Goal: Information Seeking & Learning: Understand process/instructions

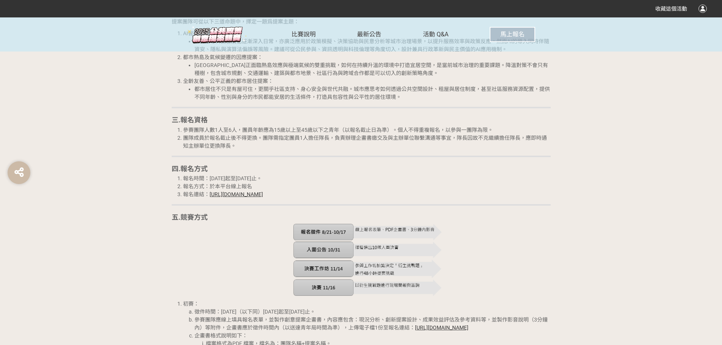
scroll to position [720, 0]
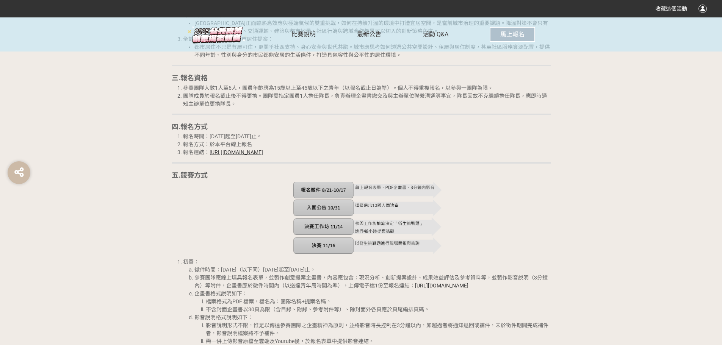
click at [402, 187] on img at bounding box center [367, 218] width 149 height 73
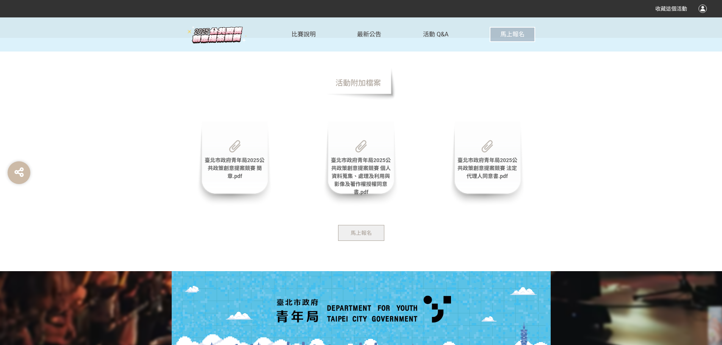
scroll to position [1781, 0]
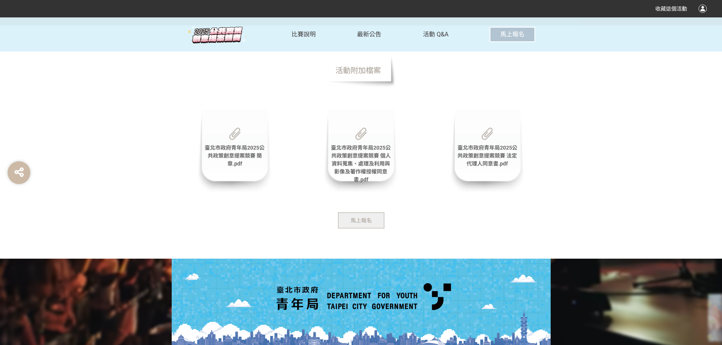
click at [241, 156] on span "臺北市政府青年局2025公共政策創意提案競賽 簡章.pdf" at bounding box center [235, 156] width 60 height 22
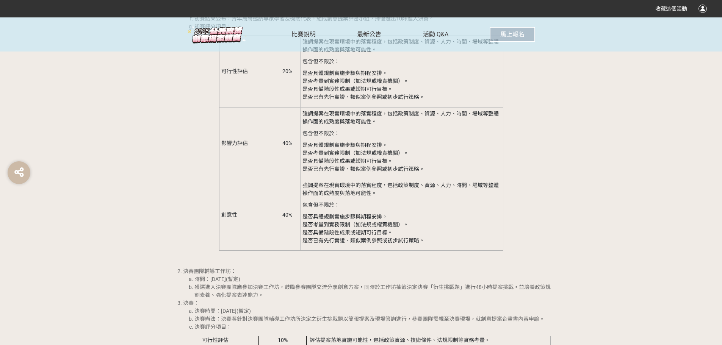
scroll to position [1061, 0]
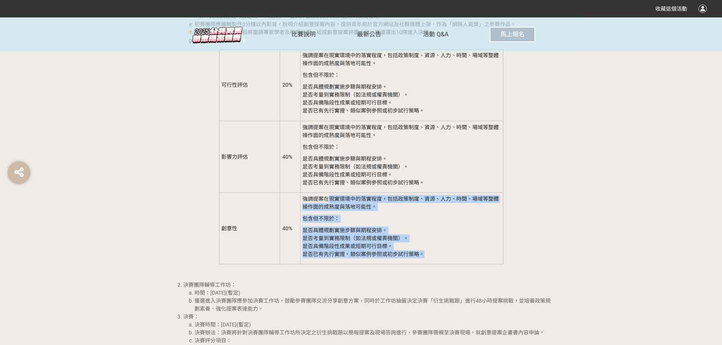
drag, startPoint x: 331, startPoint y: 205, endPoint x: 438, endPoint y: 265, distance: 122.2
click at [438, 264] on td "強調提案在現實環境中的落實程度，包括政策制度、資源、⼈⼒、時間、場域等整體操作⾯的成熟度與落地可能性。 包含但不限於： 是否具體規劃實施步驟與期程安排。 是否…" at bounding box center [401, 229] width 203 height 72
click at [438, 258] on p "是否具體規劃實施步驟與期程安排。 是否考量到實務限制（如法規或權責機關）。 是否具備階段性成果或短期可⾏⽬標。 是否已有先⾏實證、類似案例參照或初步試⾏策略。" at bounding box center [401, 243] width 198 height 32
click at [438, 257] on p "是否具體規劃實施步驟與期程安排。 是否考量到實務限制（如法規或權責機關）。 是否具備階段性成果或短期可⾏⽬標。 是否已有先⾏實證、類似案例參照或初步試⾏策略。" at bounding box center [401, 243] width 198 height 32
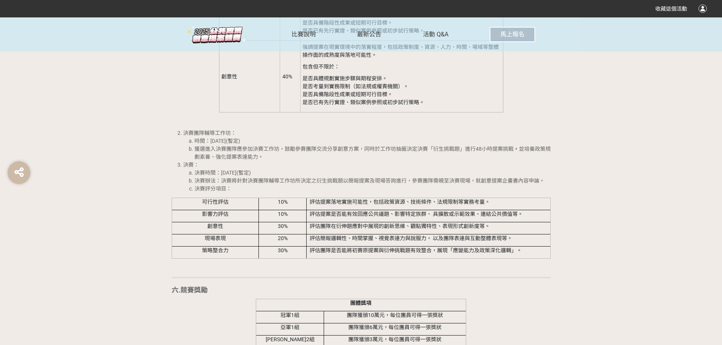
scroll to position [1213, 0]
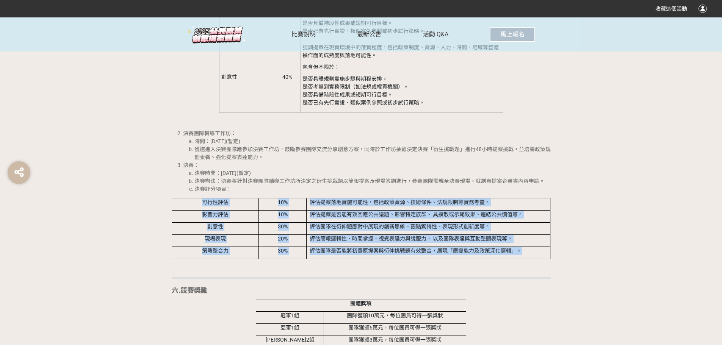
drag, startPoint x: 522, startPoint y: 259, endPoint x: 197, endPoint y: 210, distance: 328.8
click at [197, 210] on tbody "可行性評估 10% 評估提案落地實施可能性，包括政策資源、技術條件、法規限制等實務考量。 影響力評估 10% 評估提案是否能有效回應公共議題、影響特定族群、 …" at bounding box center [361, 228] width 379 height 61
click at [349, 210] on td "評估提案落地實施可能性，包括政策資源、技術條件、法規限制等實務考量。" at bounding box center [429, 204] width 244 height 12
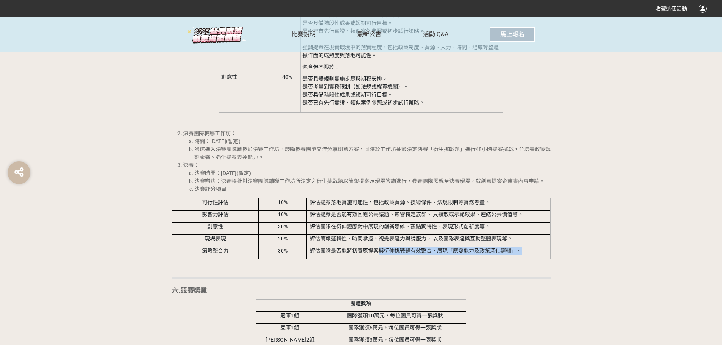
drag, startPoint x: 383, startPoint y: 260, endPoint x: 523, endPoint y: 263, distance: 139.8
click at [523, 259] on td "評估團隊是否能將初賽原提案與衍伸挑戰題有效整合，展現「應變能⼒及政策深化邏輯」。" at bounding box center [429, 253] width 244 height 12
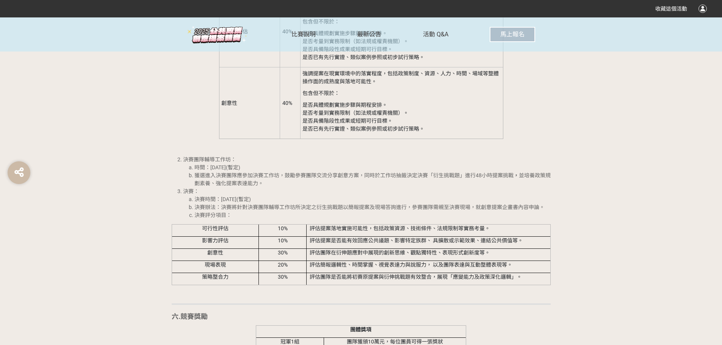
scroll to position [1175, 0]
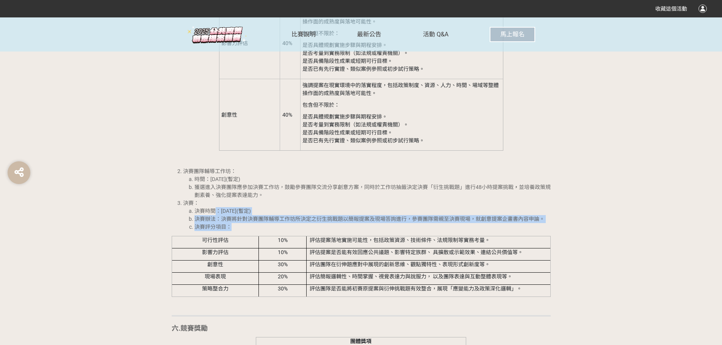
drag, startPoint x: 216, startPoint y: 217, endPoint x: 267, endPoint y: 236, distance: 54.4
click at [267, 231] on ol "決賽時間：[DATE](暫定) 決賽辦法： 決賽將針對決賽團隊輔導工作坊所決定之衍生挑戰題以簡報提案及現場答詢進行，參賽團隊需親至決賽現場，就創意提案企畫書內…" at bounding box center [367, 219] width 368 height 24
click at [267, 231] on li "決賽評分項目：" at bounding box center [372, 227] width 356 height 8
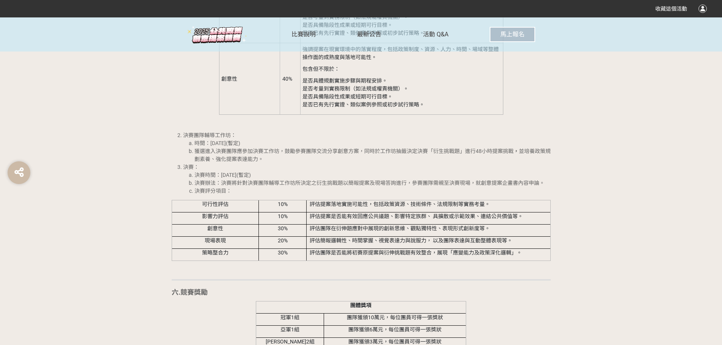
scroll to position [1213, 0]
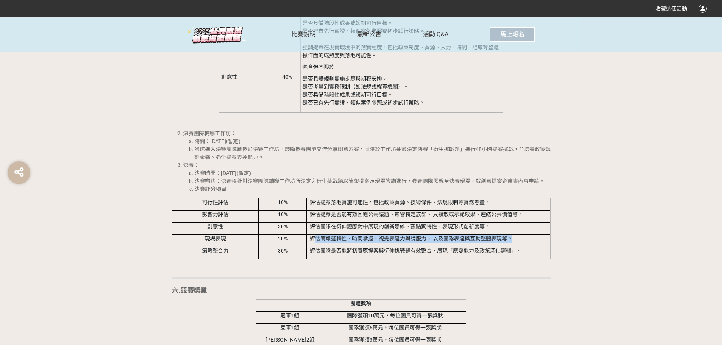
drag, startPoint x: 318, startPoint y: 247, endPoint x: 513, endPoint y: 250, distance: 194.8
click at [513, 247] on td "評估簡報邏輯性、時間掌握、視覺表達⼒與說服⼒， 以及團隊表達與互動整體表現等。" at bounding box center [429, 241] width 244 height 12
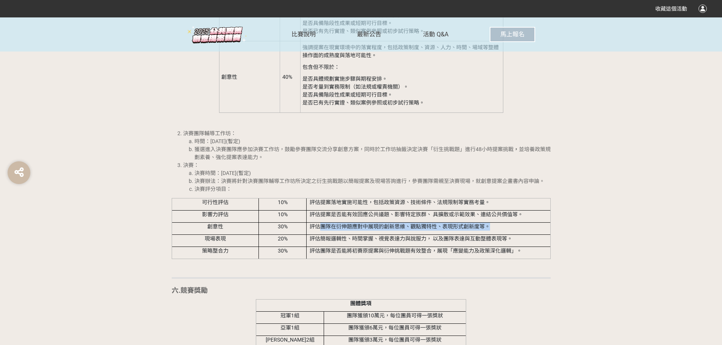
drag, startPoint x: 492, startPoint y: 235, endPoint x: 318, endPoint y: 232, distance: 174.3
click at [318, 232] on td "評估團隊在衍伸題應對中展現的創新思維、觀點獨特性、表現形式創新度等。" at bounding box center [429, 228] width 244 height 12
drag, startPoint x: 312, startPoint y: 222, endPoint x: 525, endPoint y: 225, distance: 213.0
click at [525, 222] on td "評估提案是否能有效回應公共議題、影響特定族群、 具擴散或⽰範效果、連結公共價值等。" at bounding box center [429, 216] width 244 height 12
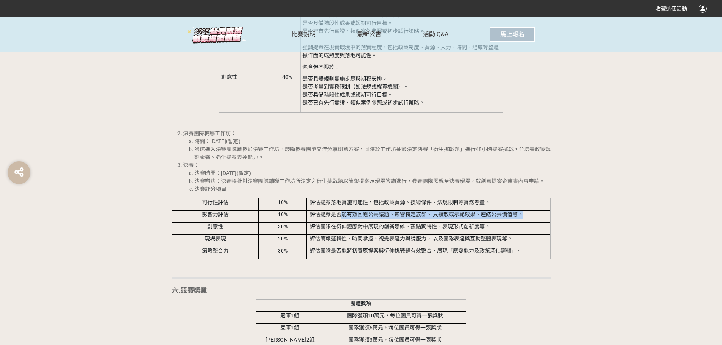
drag, startPoint x: 530, startPoint y: 224, endPoint x: 341, endPoint y: 224, distance: 189.5
click at [341, 222] on td "評估提案是否能有效回應公共議題、影響特定族群、 具擴散或⽰範效果、連結公共價值等。" at bounding box center [429, 216] width 244 height 12
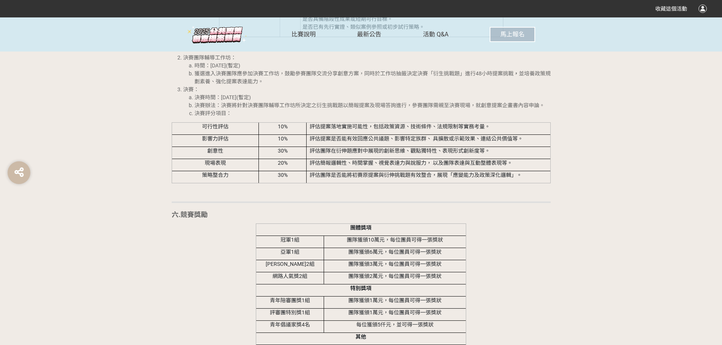
scroll to position [1250, 0]
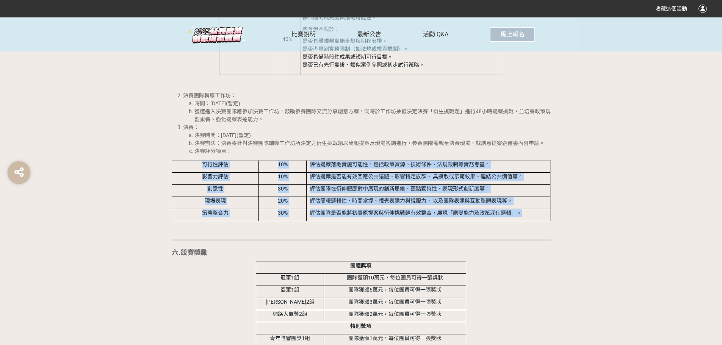
drag, startPoint x: 528, startPoint y: 219, endPoint x: 247, endPoint y: 181, distance: 284.1
click at [179, 172] on tbody "可行性評估 10% 評估提案落地實施可能性，包括政策資源、技術條件、法規限制等實務考量。 影響力評估 10% 評估提案是否能有效回應公共議題、影響特定族群、 …" at bounding box center [361, 190] width 379 height 61
copy tbody "可行性評估 10% 評估提案落地實施可能性，包括政策資源、技術條件、法規限制等實務考量。 影響力評估 10% 評估提案是否能有效回應公共議題、影響特定族群、 …"
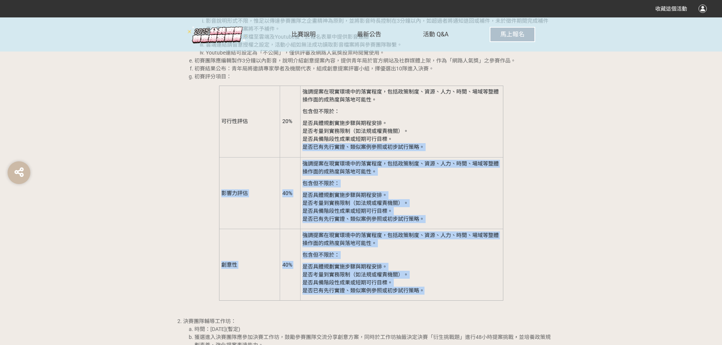
scroll to position [1023, 0]
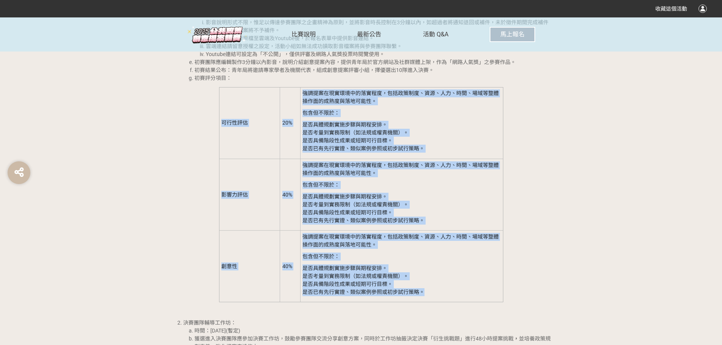
drag, startPoint x: 437, startPoint y: 189, endPoint x: 224, endPoint y: 133, distance: 220.2
click at [224, 133] on tbody "可行性評估 20% 強調提案在現實環境中的落實程度，包括政策制度、資源、⼈⼒、時間、場域等整體操作⾯的成熟度與落地可能性。 包含但不限於： 是否具體規劃實施步…" at bounding box center [361, 194] width 284 height 215
copy tbody "lorem 11% ipsumdolorsitam，consec、ad、⼈⼒、el、seddoei⾯temporinci。 utlabo： etdolorem…"
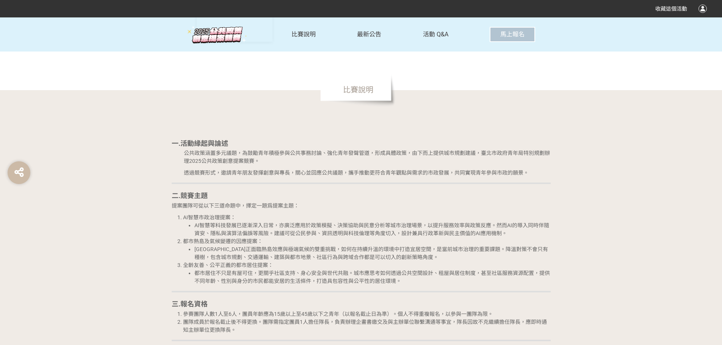
scroll to position [493, 0]
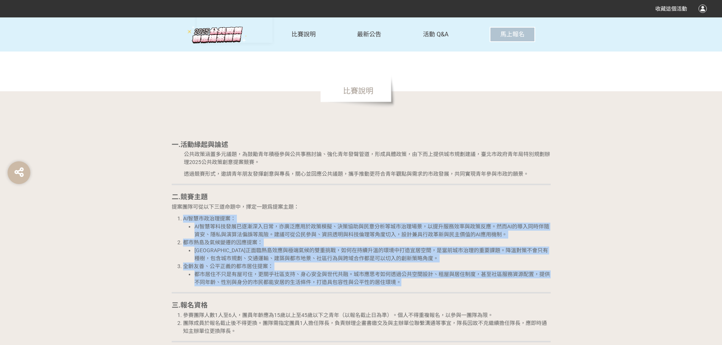
drag, startPoint x: 411, startPoint y: 285, endPoint x: 177, endPoint y: 218, distance: 243.3
click at [177, 218] on ol "AI智慧市政治理提案： AI智慧等科技發展已逐漸深入日常，亦廣泛應用於政策模擬、決策協助與民意分析等城市治理場景，以提升服務效率與政策反應。然而AI的導入同時…" at bounding box center [361, 251] width 379 height 72
click at [217, 222] on li "AI智慧市政治理提案： AI智慧等科技發展已逐漸深入日常，亦廣泛應用於政策模擬、決策協助與民意分析等城市治理場景，以提升服務效率與政策反應。然而AI的導入同時…" at bounding box center [367, 227] width 368 height 24
drag, startPoint x: 172, startPoint y: 207, endPoint x: 434, endPoint y: 281, distance: 272.1
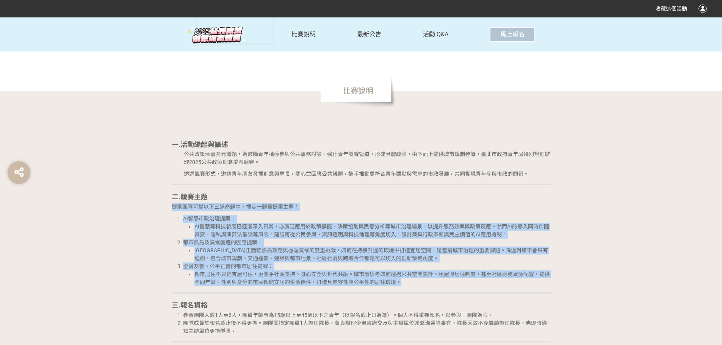
copy div "loremipsumdol，sitametco： ADipiscing： ELitseddoeiusmod，temporinci、utlaboreetdolo…"
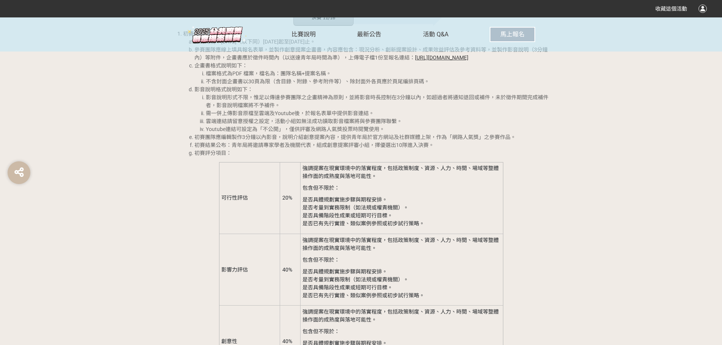
scroll to position [947, 0]
drag, startPoint x: 195, startPoint y: 161, endPoint x: 225, endPoint y: 158, distance: 30.4
click at [225, 158] on li "初賽評分項目：" at bounding box center [372, 154] width 356 height 8
copy li "初賽評分項目"
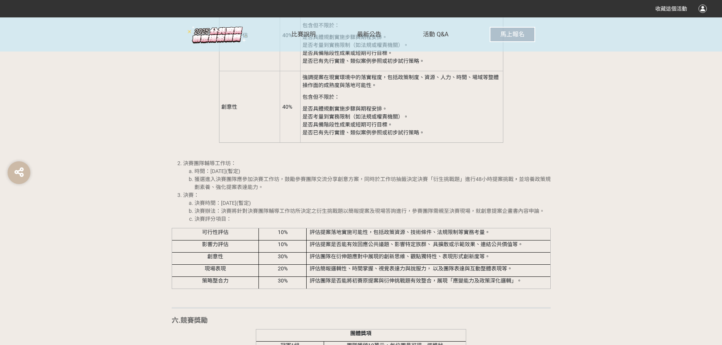
scroll to position [1250, 0]
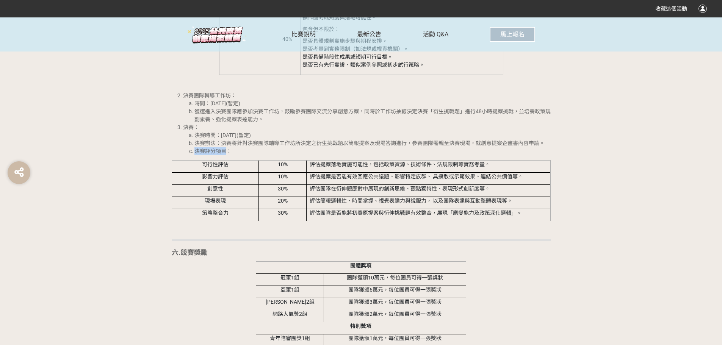
drag, startPoint x: 226, startPoint y: 160, endPoint x: 197, endPoint y: 158, distance: 29.6
click at [197, 154] on span "決賽評分項目：" at bounding box center [212, 151] width 37 height 6
